Goal: Transaction & Acquisition: Purchase product/service

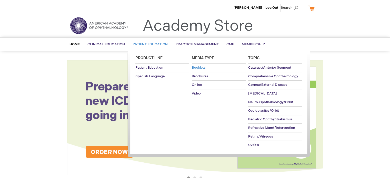
click at [195, 67] on span "Booklets" at bounding box center [199, 68] width 14 height 4
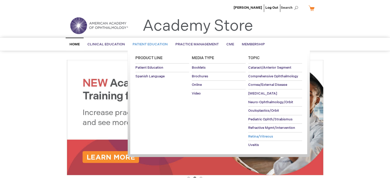
click at [259, 136] on span "Retina/Vitreous" at bounding box center [260, 137] width 25 height 4
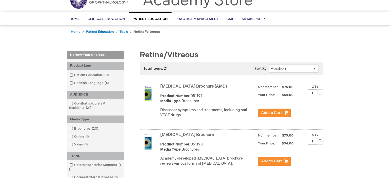
scroll to position [26, 0]
click at [320, 91] on span at bounding box center [320, 91] width 6 height 4
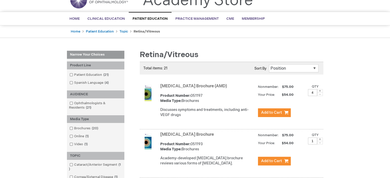
type input "5"
click at [273, 114] on span "Add to Cart" at bounding box center [271, 112] width 21 height 5
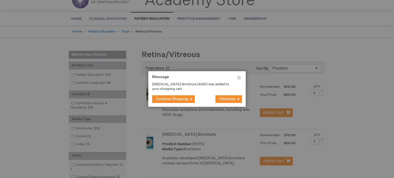
click at [165, 98] on span "Continue Shopping" at bounding box center [172, 99] width 32 height 4
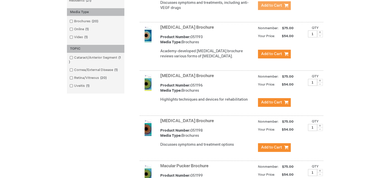
scroll to position [0, 0]
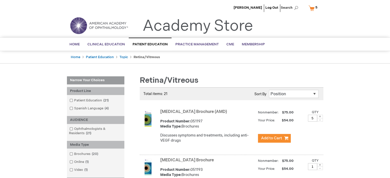
click at [313, 8] on link "My Cart 5 5 items" at bounding box center [314, 8] width 13 height 9
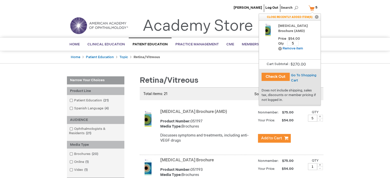
click at [273, 78] on button "Check Out" at bounding box center [276, 77] width 28 height 8
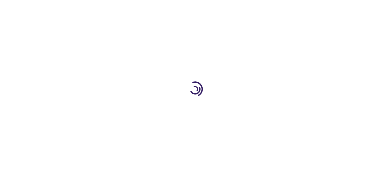
select select "US"
select select "47"
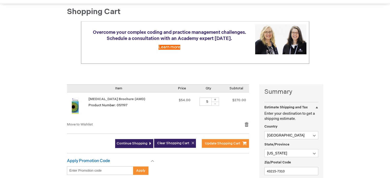
scroll to position [103, 0]
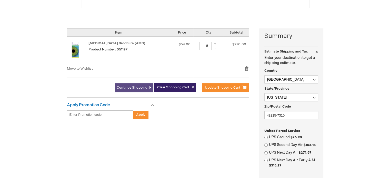
click at [135, 88] on span "Continue Shopping" at bounding box center [132, 88] width 31 height 4
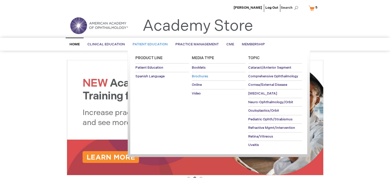
click at [201, 77] on span "Brochures" at bounding box center [200, 76] width 16 height 4
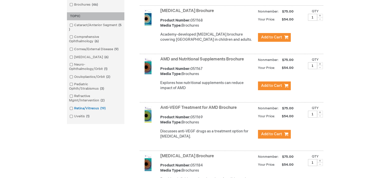
scroll to position [154, 0]
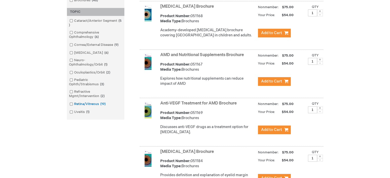
click at [74, 104] on span at bounding box center [74, 104] width 0 height 4
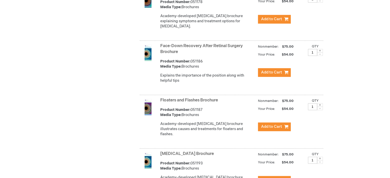
scroll to position [359, 0]
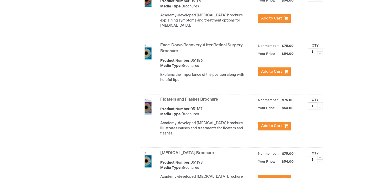
click at [320, 106] on span at bounding box center [320, 105] width 6 height 4
type input "5"
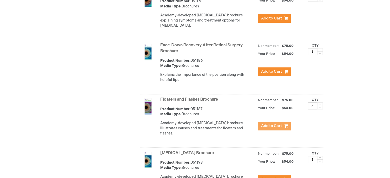
click at [269, 129] on span "Add to Cart" at bounding box center [271, 126] width 21 height 5
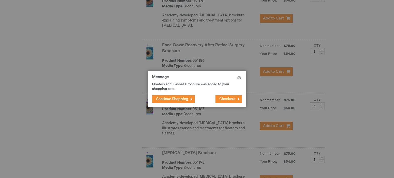
click at [175, 101] on button "Continue Shopping" at bounding box center [173, 99] width 43 height 8
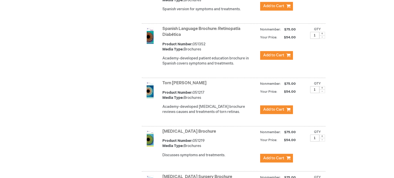
scroll to position [821, 0]
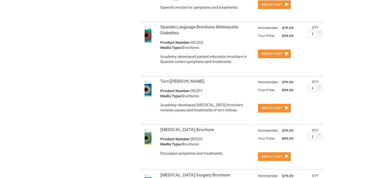
click at [319, 88] on span at bounding box center [320, 87] width 6 height 4
type input "4"
click at [275, 111] on span "Add to Cart" at bounding box center [271, 108] width 21 height 5
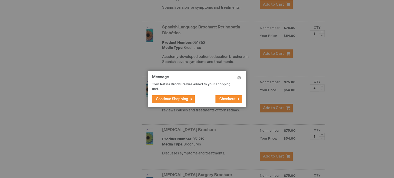
click at [219, 99] on span "Checkout" at bounding box center [227, 99] width 16 height 4
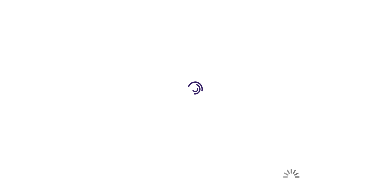
select select "US"
select select "47"
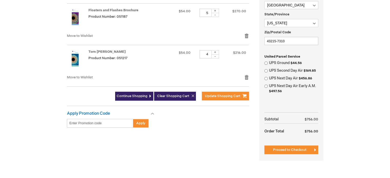
scroll to position [180, 0]
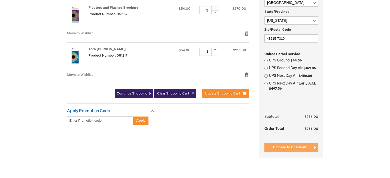
click at [288, 148] on span "Proceed to Checkout" at bounding box center [289, 148] width 33 height 4
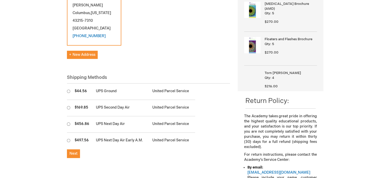
scroll to position [128, 0]
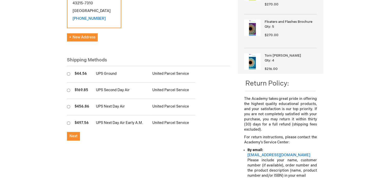
click at [69, 72] on input "radio" at bounding box center [68, 73] width 3 height 3
radio input "true"
click at [72, 134] on span "Next" at bounding box center [74, 136] width 8 height 4
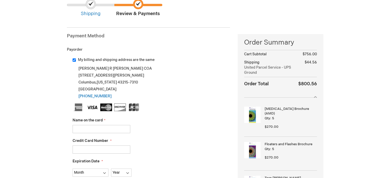
scroll to position [51, 0]
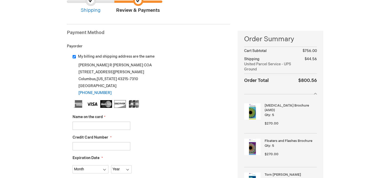
click at [103, 124] on input "Name on the card" at bounding box center [102, 126] width 58 height 8
type input "Christiane Hunt"
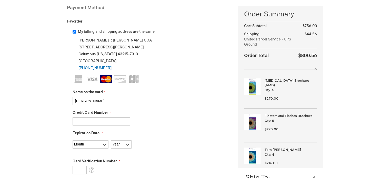
scroll to position [77, 0]
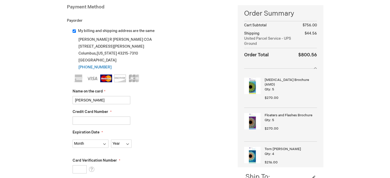
type input "5347401891506140"
click at [82, 143] on select "Month 01 - January 02 - February 03 - March 04 - April 05 - May 06 - June 07 - …" at bounding box center [91, 144] width 36 height 8
select select "2"
click at [73, 140] on select "Month 01 - January 02 - February 03 - March 04 - April 05 - May 06 - June 07 - …" at bounding box center [91, 144] width 36 height 8
click at [112, 146] on select "Year 2025 2026 2027 2028 2029 2030 2031 2032 2033 2034 2035" at bounding box center [121, 144] width 21 height 8
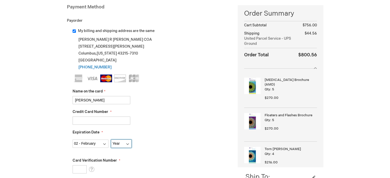
select select "2027"
click at [111, 140] on select "Year 2025 2026 2027 2028 2029 2030 2031 2032 2033 2034 2035" at bounding box center [121, 144] width 21 height 8
click at [84, 168] on input "Card Verification Number" at bounding box center [80, 170] width 14 height 8
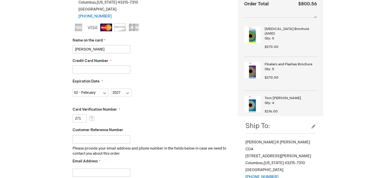
scroll to position [154, 0]
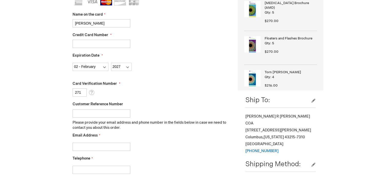
type input "271"
click at [102, 148] on input "Email Address" at bounding box center [102, 147] width 58 height 8
type input "cparker@theretinagroup.com"
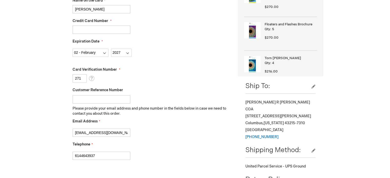
scroll to position [231, 0]
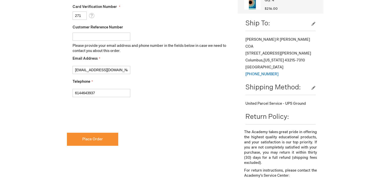
type input "6144643937"
checkbox input "true"
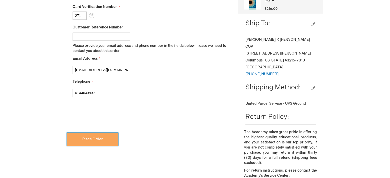
click at [96, 141] on span "Place Order" at bounding box center [92, 139] width 21 height 4
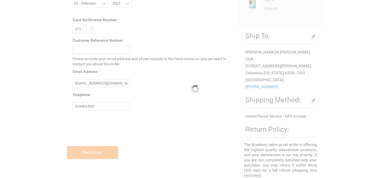
scroll to position [244, 0]
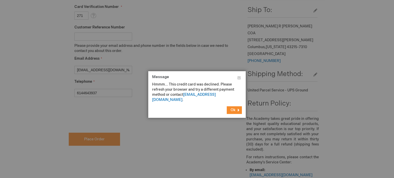
click at [232, 108] on span "Ok" at bounding box center [233, 110] width 5 height 4
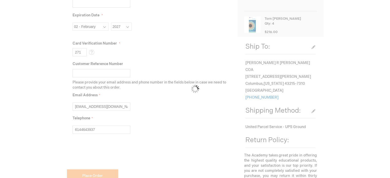
scroll to position [116, 0]
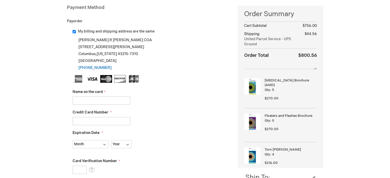
scroll to position [84, 0]
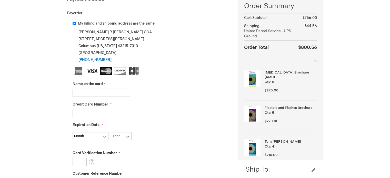
click at [99, 93] on input "Name on the card" at bounding box center [102, 93] width 58 height 8
type input "Matthew J Byun"
type input "4154178905743480"
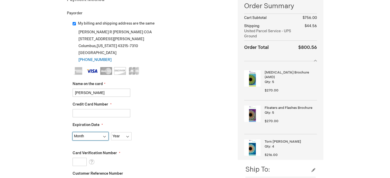
click at [91, 137] on select "Month 01 - January 02 - February 03 - March 04 - April 05 - May 06 - June 07 - …" at bounding box center [91, 136] width 36 height 8
select select "8"
click at [73, 132] on select "Month 01 - January 02 - February 03 - March 04 - April 05 - May 06 - June 07 - …" at bounding box center [91, 136] width 36 height 8
click at [120, 135] on select "Year 2025 2026 2027 2028 2029 2030 2031 2032 2033 2034 2035" at bounding box center [121, 136] width 21 height 8
select select "2028"
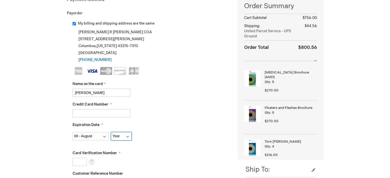
click at [111, 132] on select "Year 2025 2026 2027 2028 2029 2030 2031 2032 2033 2034 2035" at bounding box center [121, 136] width 21 height 8
click at [84, 162] on input "Card Verification Number" at bounding box center [80, 162] width 14 height 8
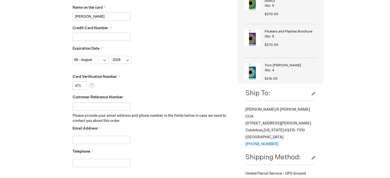
scroll to position [161, 0]
type input "471"
click at [106, 136] on input "Email Address" at bounding box center [102, 140] width 58 height 8
type input "cparker@theretinagroup.com"
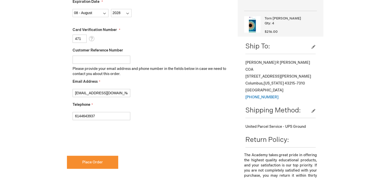
scroll to position [213, 0]
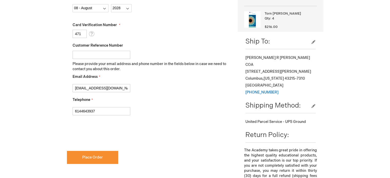
type input "6144643937"
checkbox input "true"
click at [98, 159] on span "Place Order" at bounding box center [92, 158] width 21 height 4
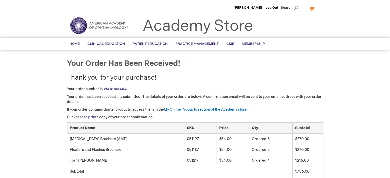
click at [91, 117] on link "here to print" at bounding box center [86, 117] width 21 height 4
